Goal: Transaction & Acquisition: Obtain resource

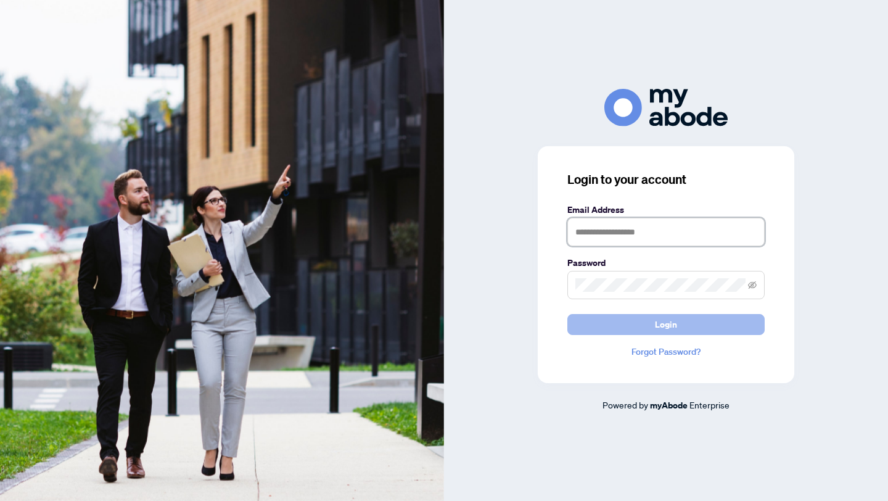
type input "**********"
click at [659, 323] on span "Login" at bounding box center [666, 325] width 22 height 20
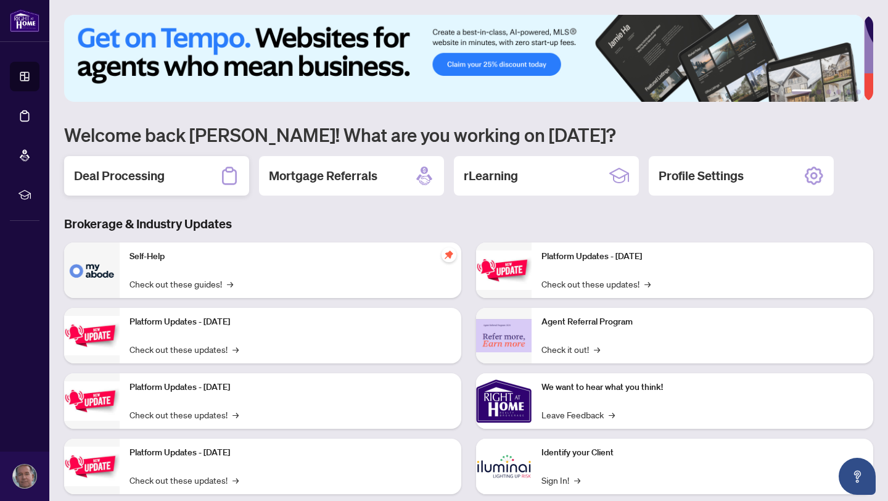
click at [125, 175] on h2 "Deal Processing" at bounding box center [119, 175] width 91 height 17
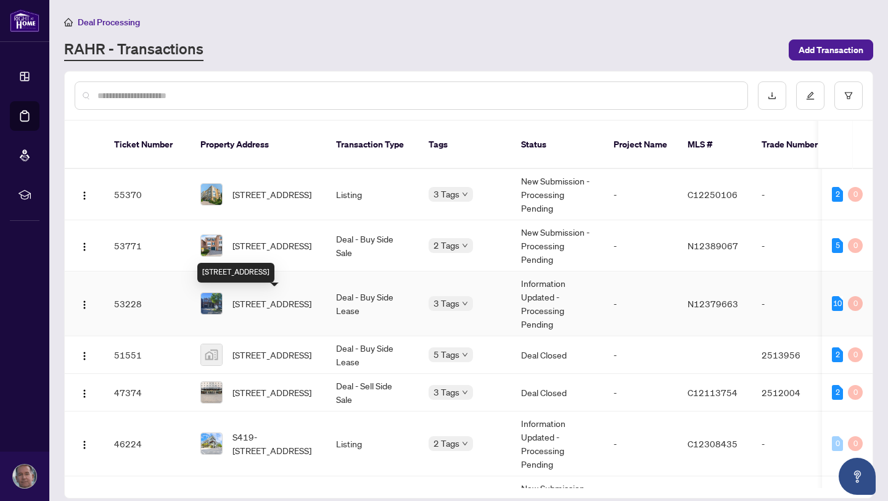
click at [258, 298] on span "[STREET_ADDRESS]" at bounding box center [272, 304] width 79 height 14
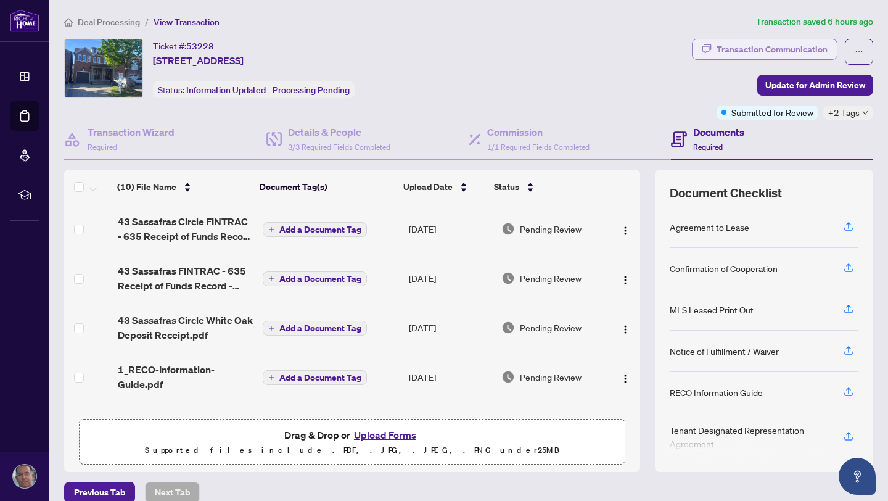
click at [768, 49] on div "Transaction Communication" at bounding box center [772, 49] width 111 height 20
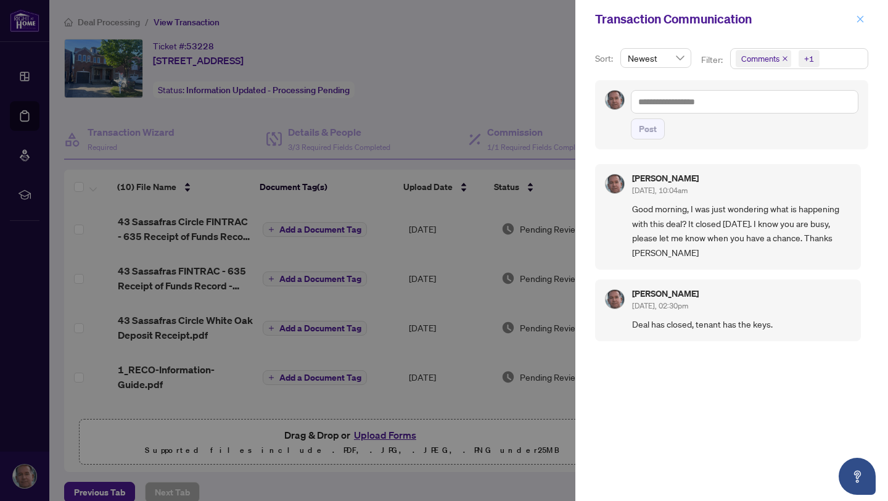
click at [862, 19] on icon "close" at bounding box center [860, 19] width 9 height 9
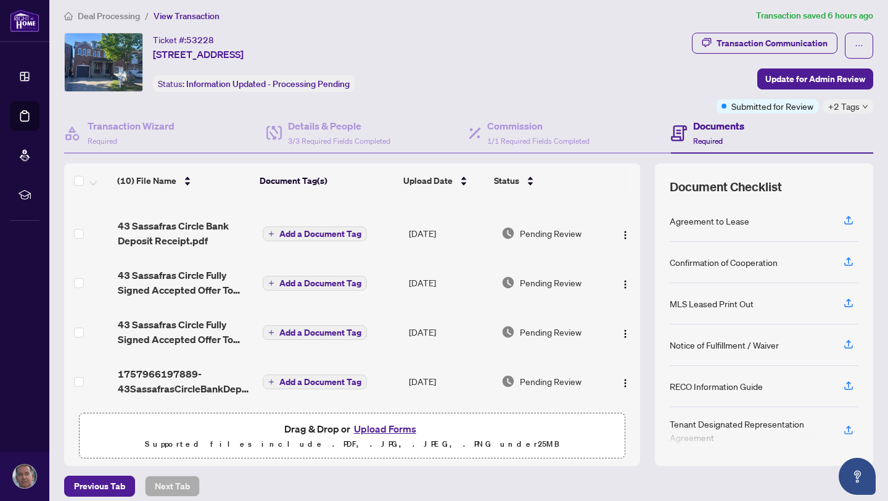
scroll to position [17, 0]
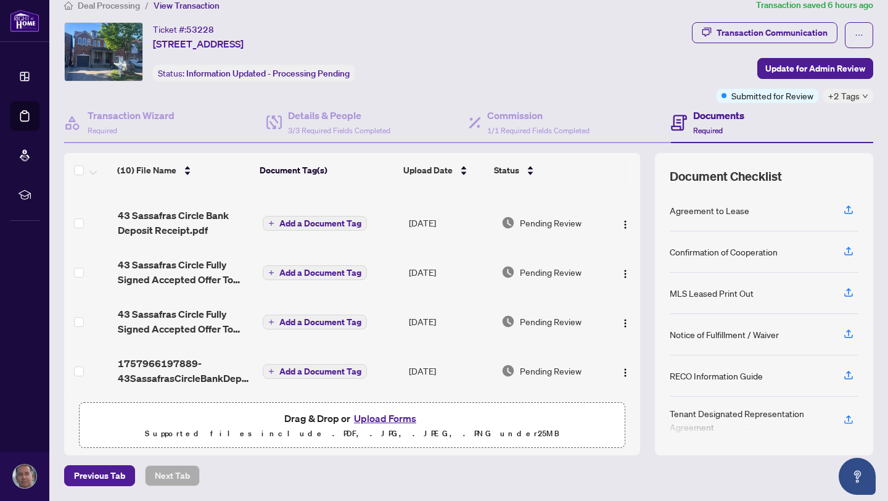
click at [888, 208] on main "Deal Processing / View Transaction Transaction saved 6 hours ago Ticket #: 5322…" at bounding box center [468, 250] width 839 height 501
click at [888, 207] on main "Deal Processing / View Transaction Transaction saved 6 hours ago Ticket #: 5322…" at bounding box center [468, 250] width 839 height 501
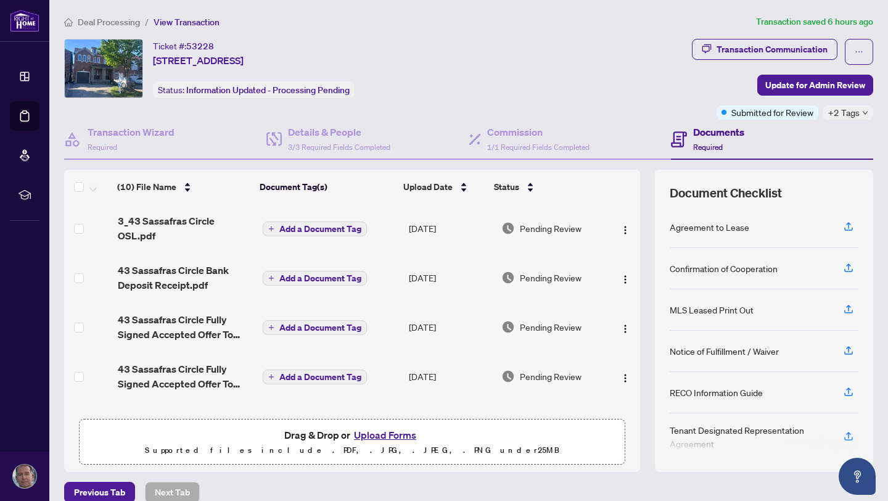
scroll to position [289, 0]
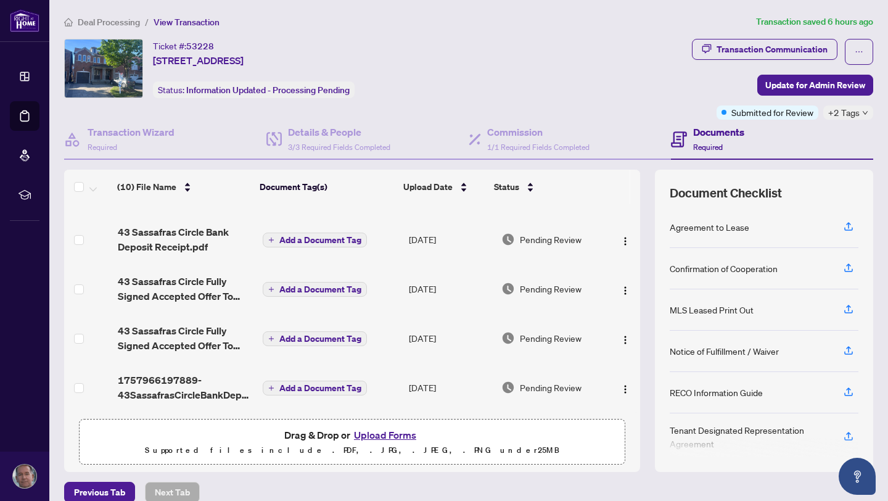
drag, startPoint x: 631, startPoint y: 382, endPoint x: 633, endPoint y: 233, distance: 149.3
click at [633, 233] on div "(10) File Name Document Tag(s) Upload Date Status (10) File Name Document Tag(s…" at bounding box center [468, 321] width 809 height 302
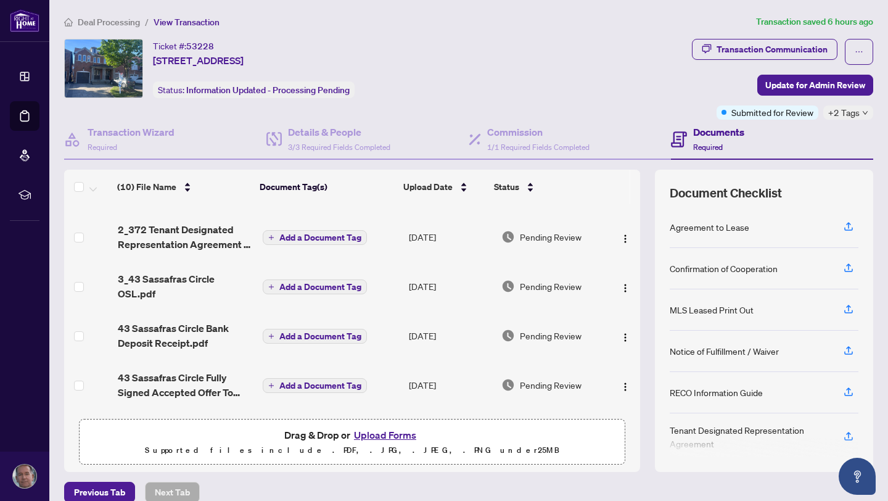
scroll to position [0, 0]
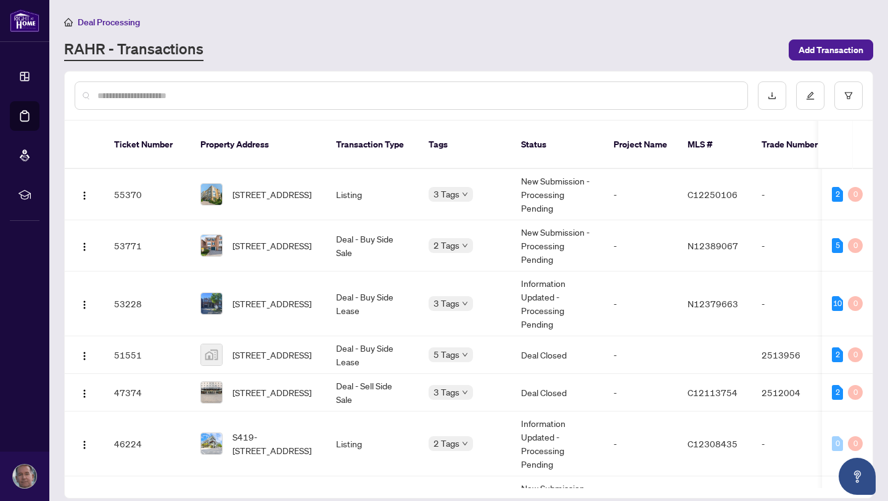
drag, startPoint x: 863, startPoint y: 218, endPoint x: 866, endPoint y: 354, distance: 136.4
click at [868, 373] on main "Deal Processing [PERSON_NAME] - Transactions Add Transaction Ticket Number Prop…" at bounding box center [468, 250] width 839 height 501
click at [265, 193] on span "[STREET_ADDRESS]" at bounding box center [272, 195] width 79 height 14
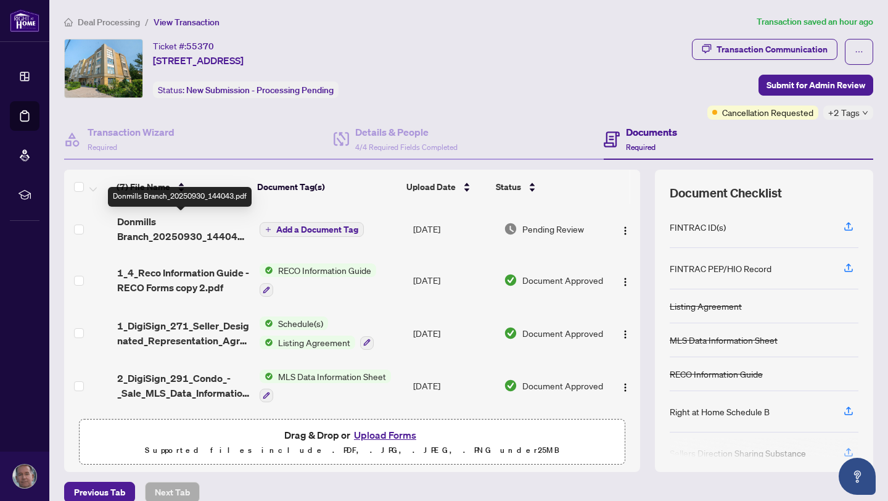
click at [149, 223] on span "Donmills Branch_20250930_144043.pdf" at bounding box center [183, 229] width 133 height 30
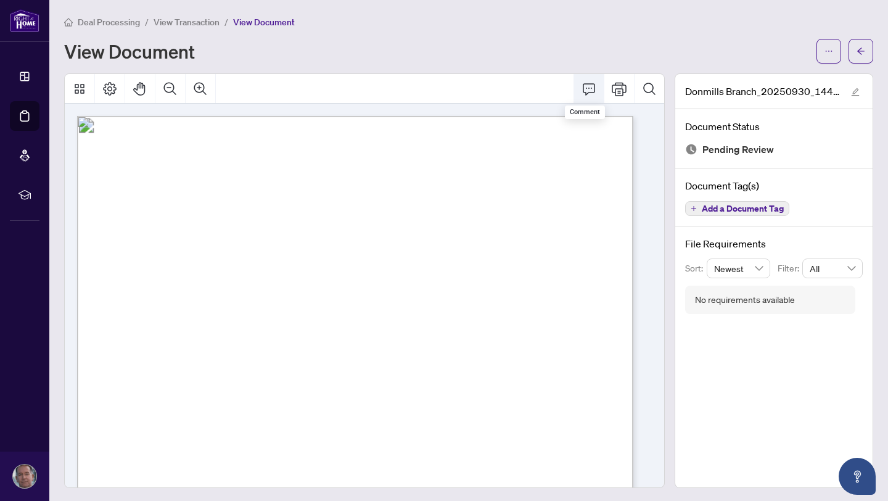
click at [582, 86] on icon "Comment" at bounding box center [589, 88] width 15 height 15
click at [582, 89] on icon "Comment" at bounding box center [589, 88] width 15 height 15
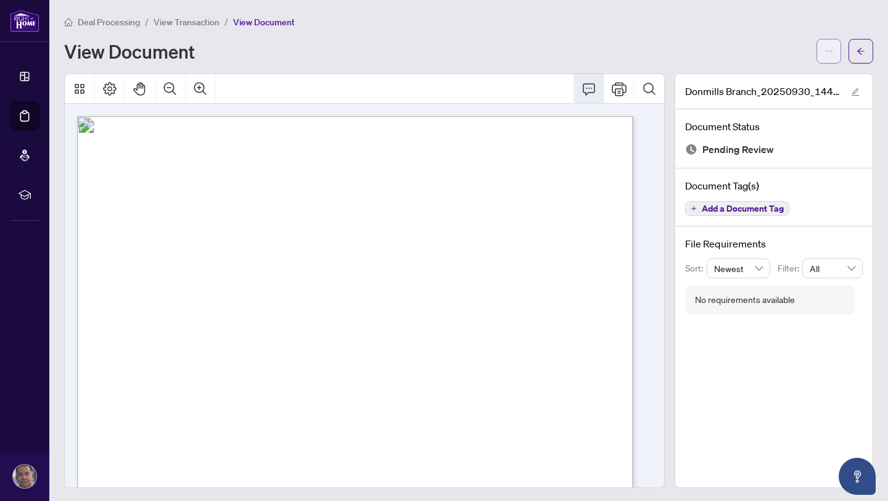
click at [825, 47] on icon "ellipsis" at bounding box center [829, 51] width 9 height 9
click at [740, 78] on span "Download" at bounding box center [775, 79] width 94 height 14
